Goal: Task Accomplishment & Management: Manage account settings

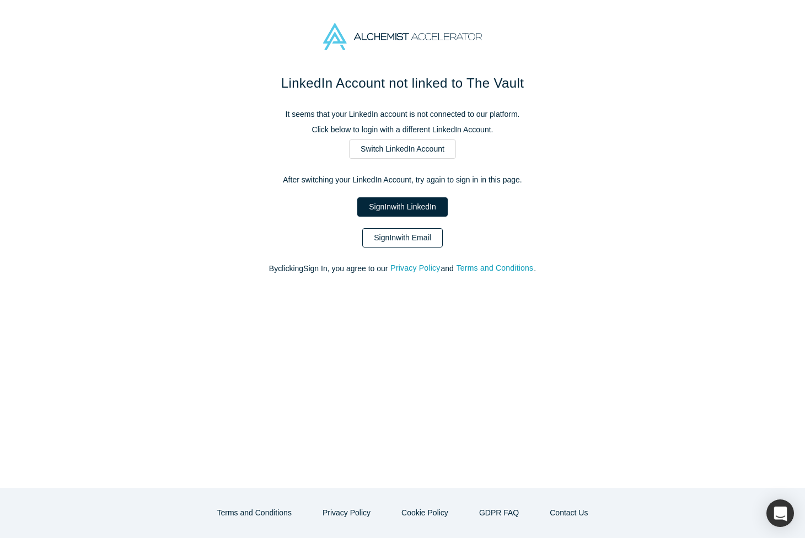
click at [398, 232] on link "Sign In with Email" at bounding box center [402, 237] width 81 height 19
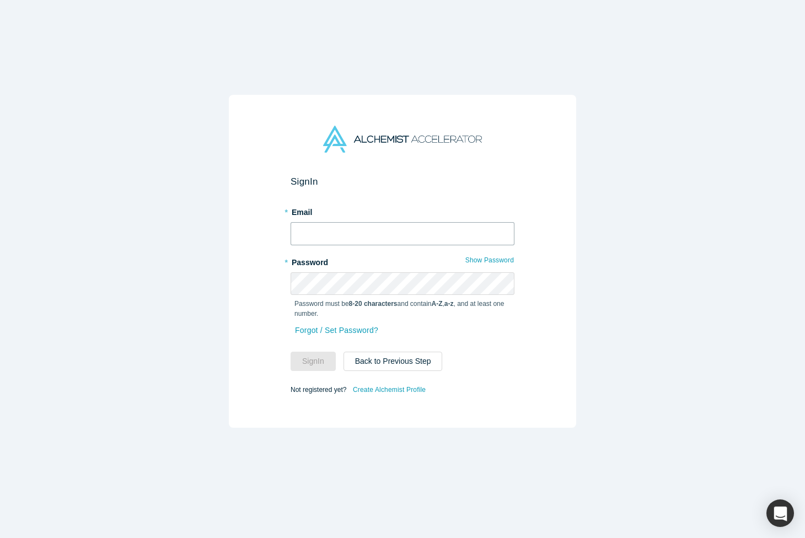
click at [324, 232] on input "text" at bounding box center [403, 233] width 224 height 23
type input "[EMAIL_ADDRESS][DOMAIN_NAME]"
click at [391, 139] on img at bounding box center [402, 139] width 159 height 27
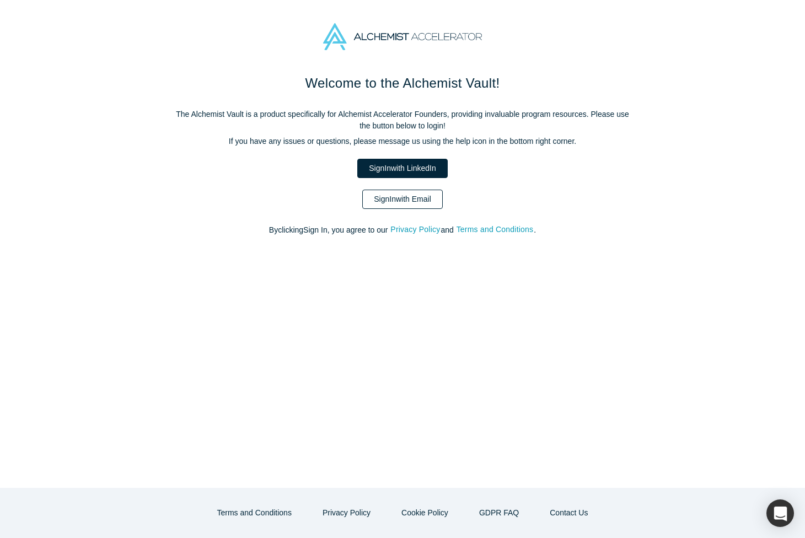
click at [416, 199] on link "Sign In with Email" at bounding box center [402, 199] width 81 height 19
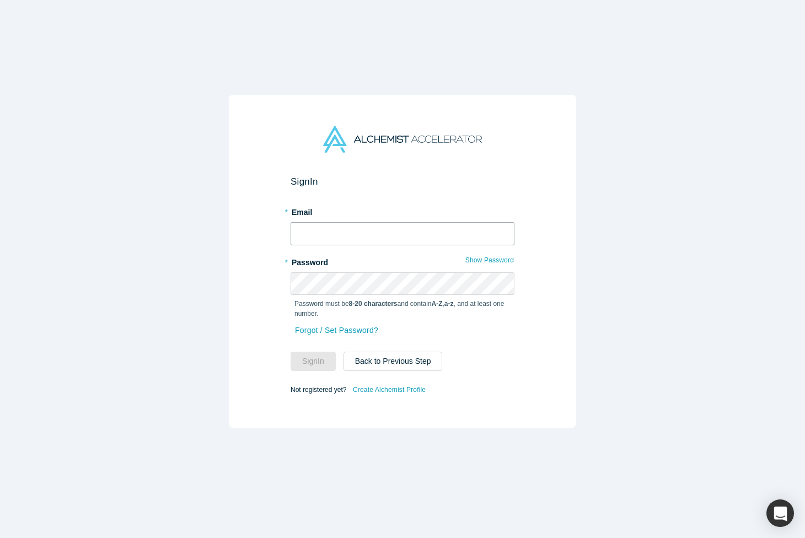
click at [367, 229] on input "text" at bounding box center [403, 233] width 224 height 23
click at [272, 301] on div "Sign In * Email * Password Show Password Password must be 8-20 characters and c…" at bounding box center [402, 262] width 347 height 334
click at [315, 328] on link "Forgot / Set Password?" at bounding box center [336, 330] width 84 height 19
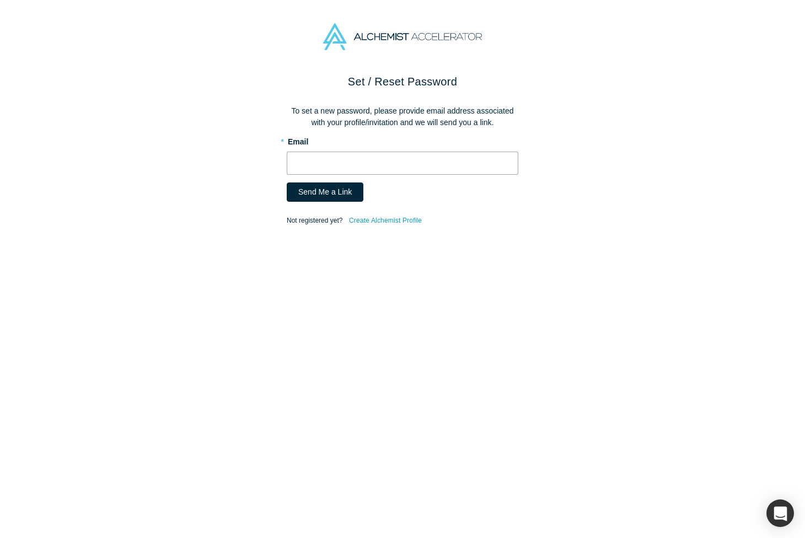
click at [305, 170] on input "text" at bounding box center [403, 163] width 232 height 23
type input "[EMAIL_ADDRESS][DOMAIN_NAME]"
click at [319, 189] on button "Send Me a Link" at bounding box center [325, 192] width 77 height 19
